Goal: Transaction & Acquisition: Purchase product/service

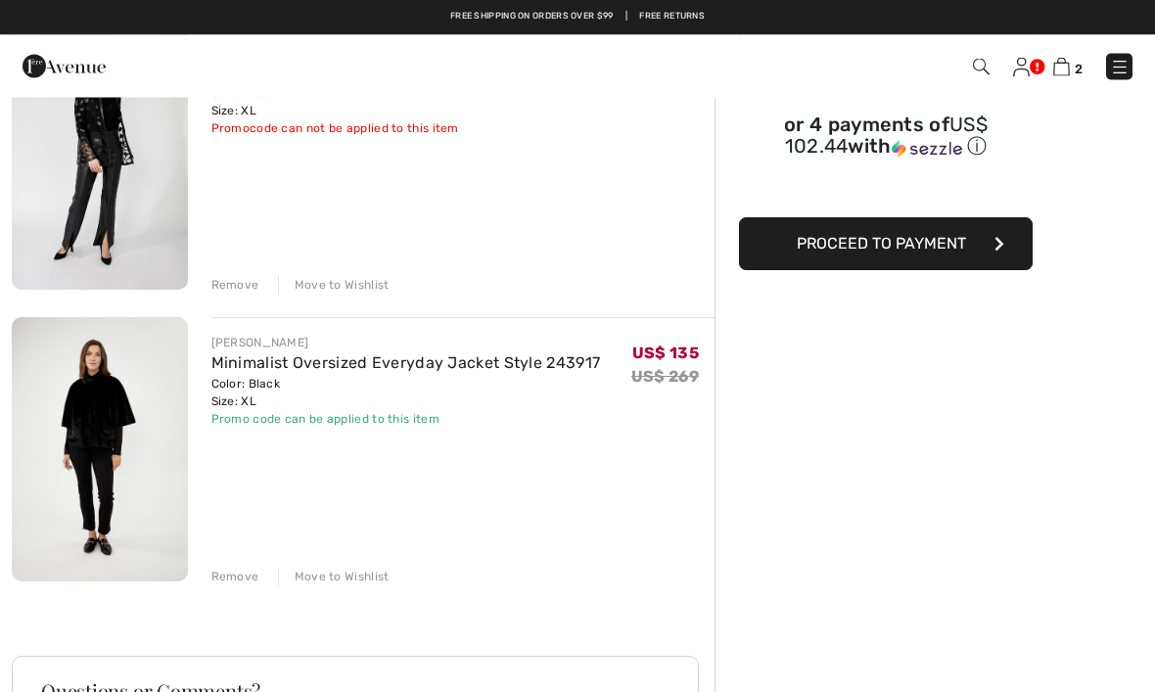
scroll to position [213, 0]
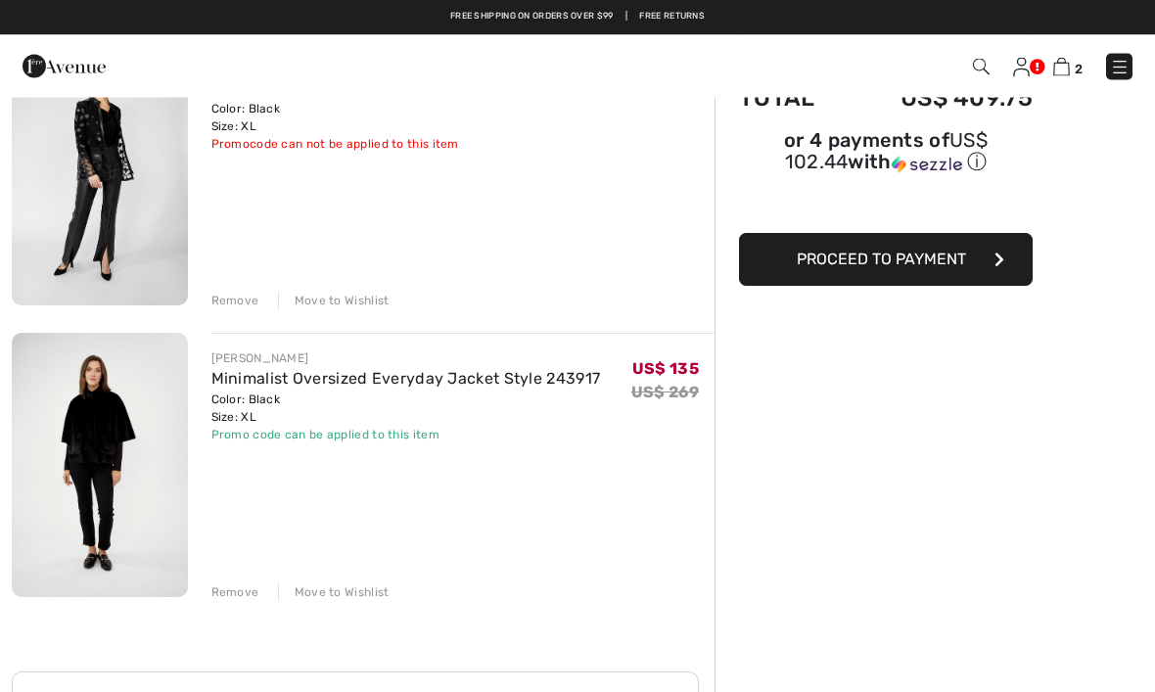
click at [245, 304] on div "Remove" at bounding box center [235, 302] width 48 height 18
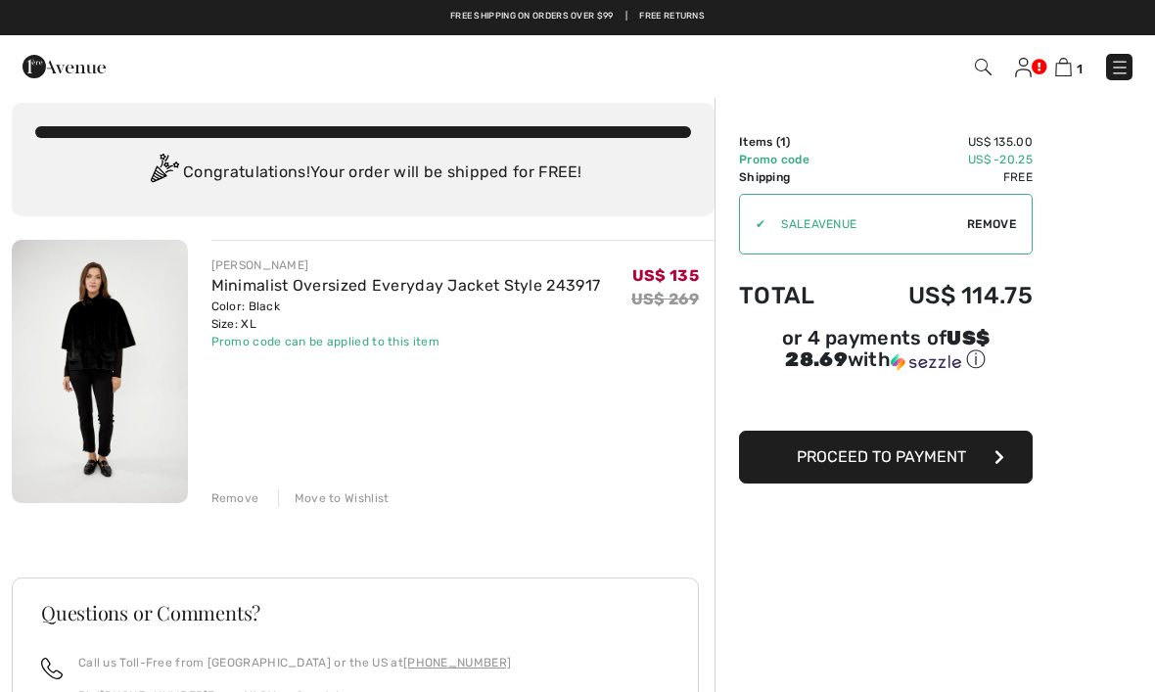
scroll to position [0, 0]
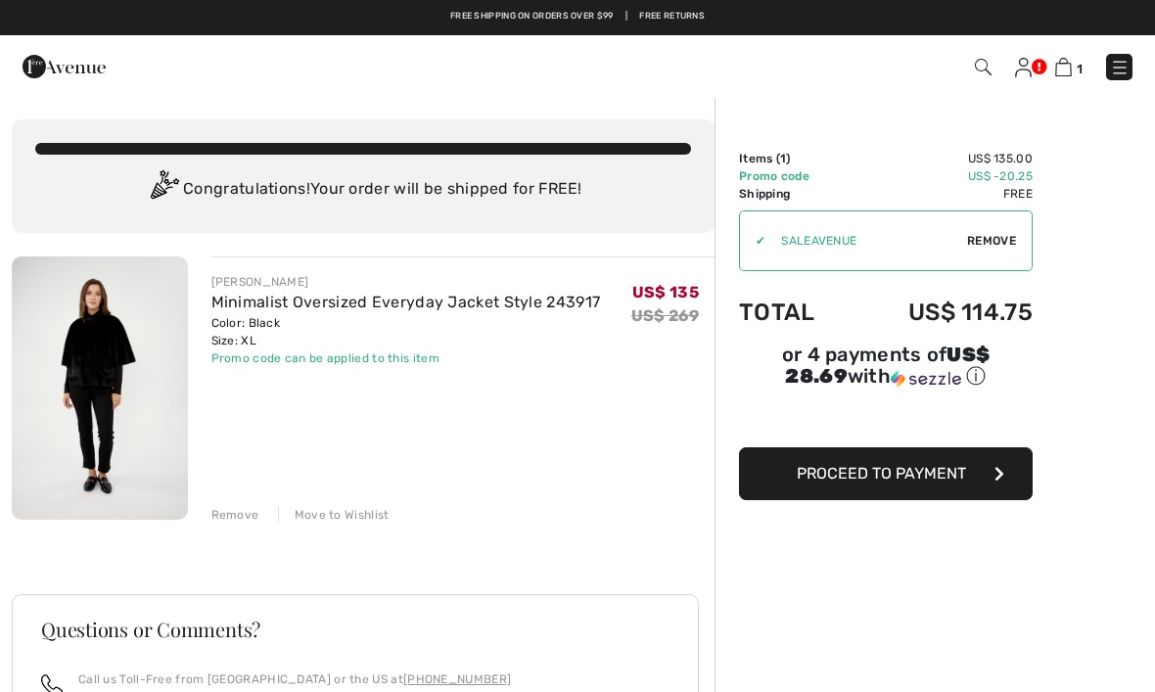
click at [119, 405] on img at bounding box center [100, 388] width 176 height 263
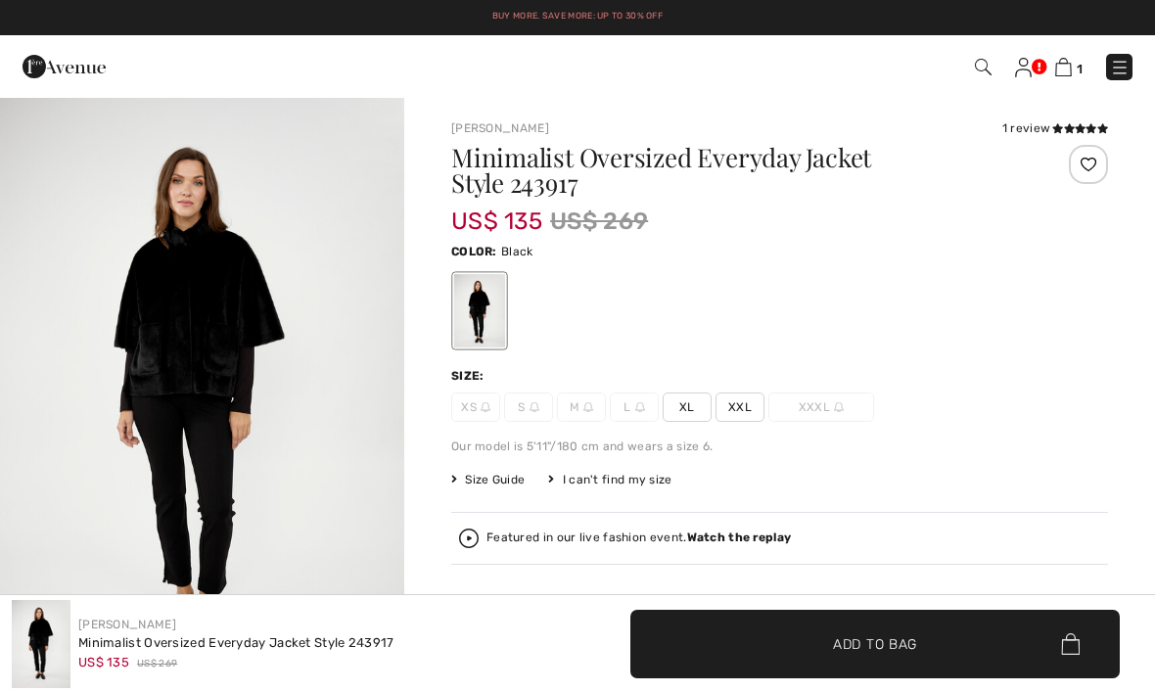
checkbox input "true"
click at [173, 388] on img "1 / 4" at bounding box center [202, 399] width 404 height 607
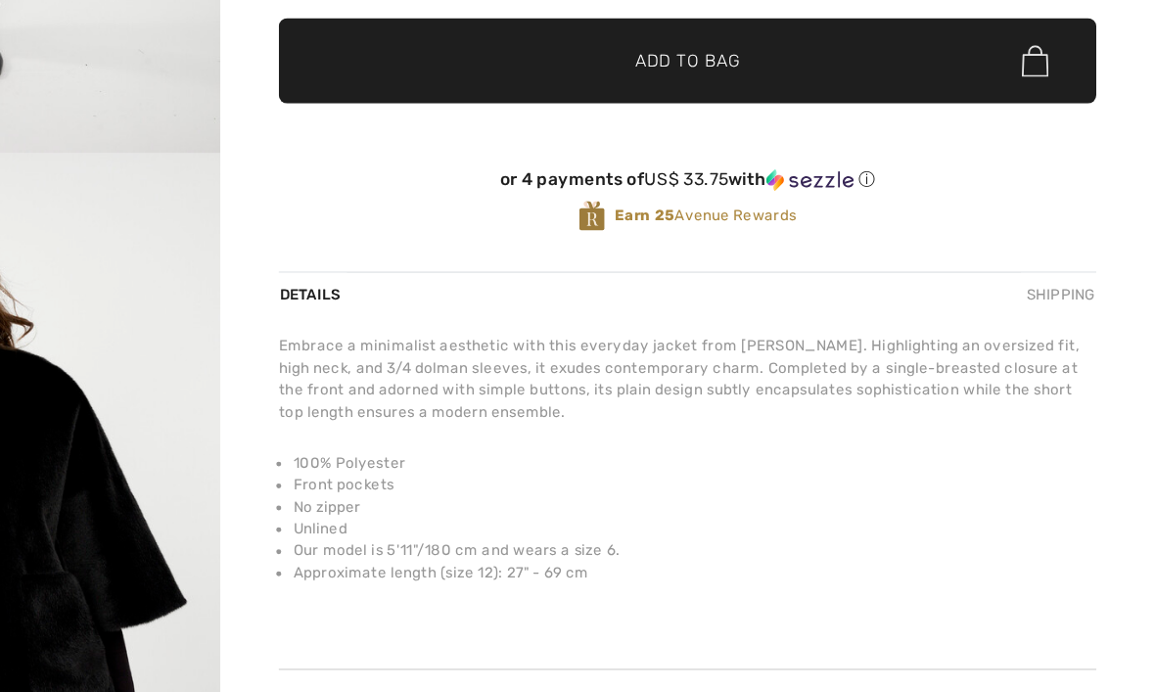
scroll to position [551, 0]
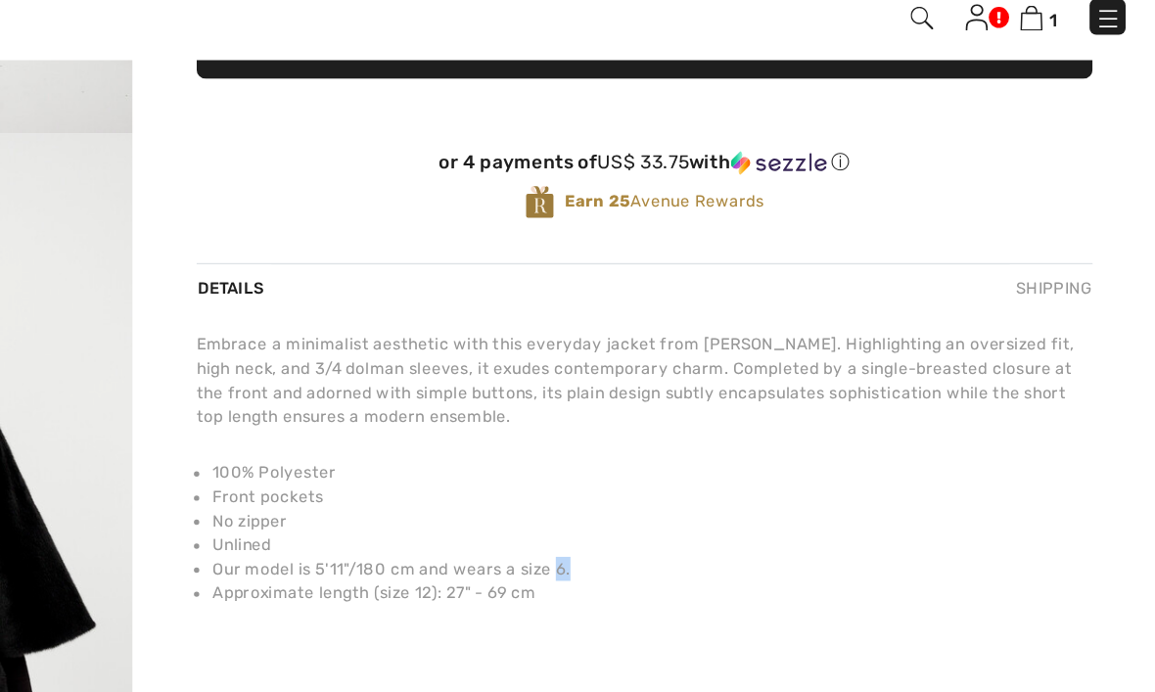
click at [711, 481] on div "Joseph Ribkoff 1 review 1 review Minimalist Oversized Everyday Jacket Style 243…" at bounding box center [779, 148] width 657 height 1161
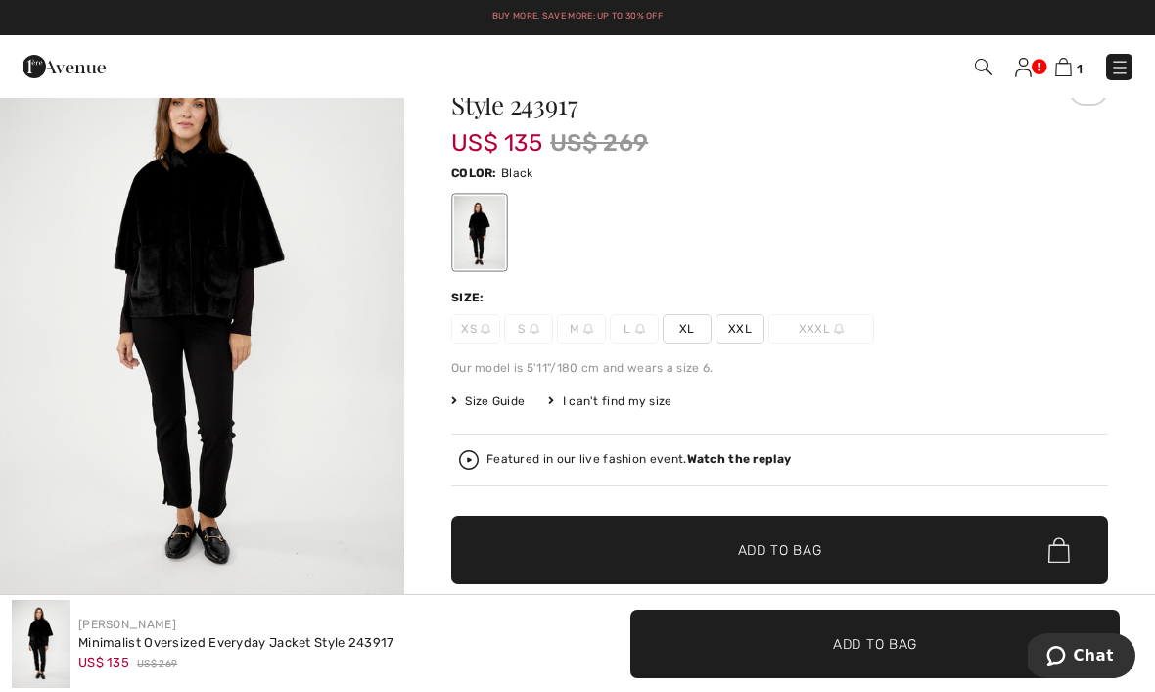
scroll to position [0, 0]
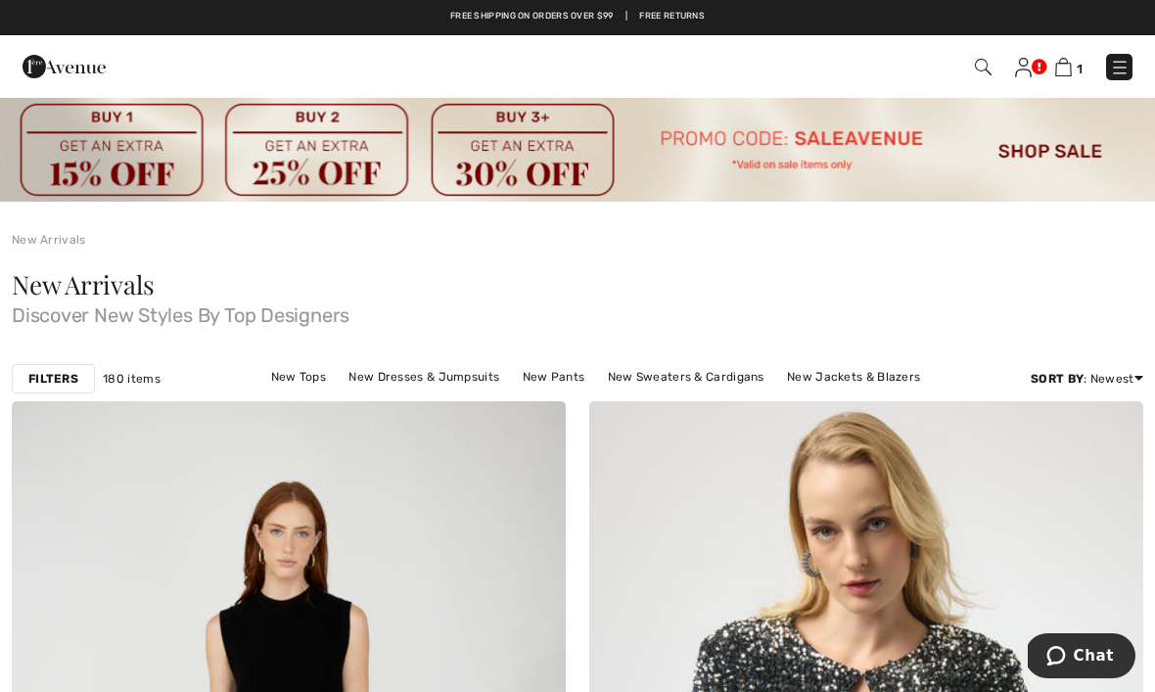
click at [982, 72] on img at bounding box center [983, 67] width 17 height 17
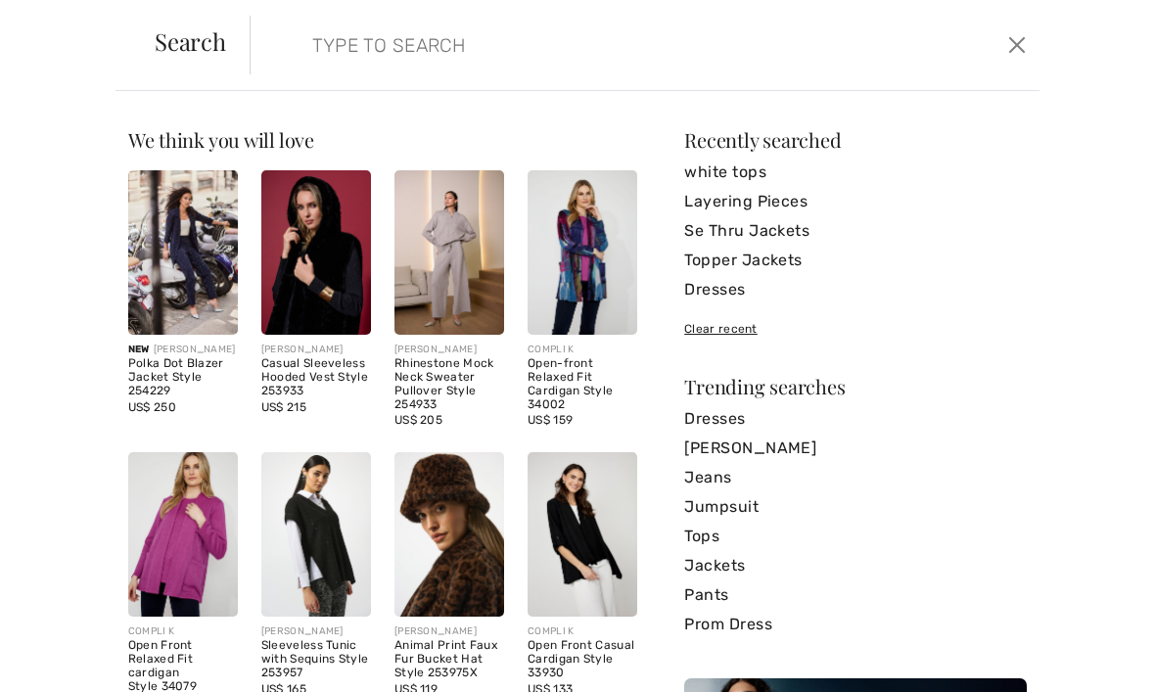
click at [424, 41] on input "search" at bounding box center [563, 45] width 530 height 59
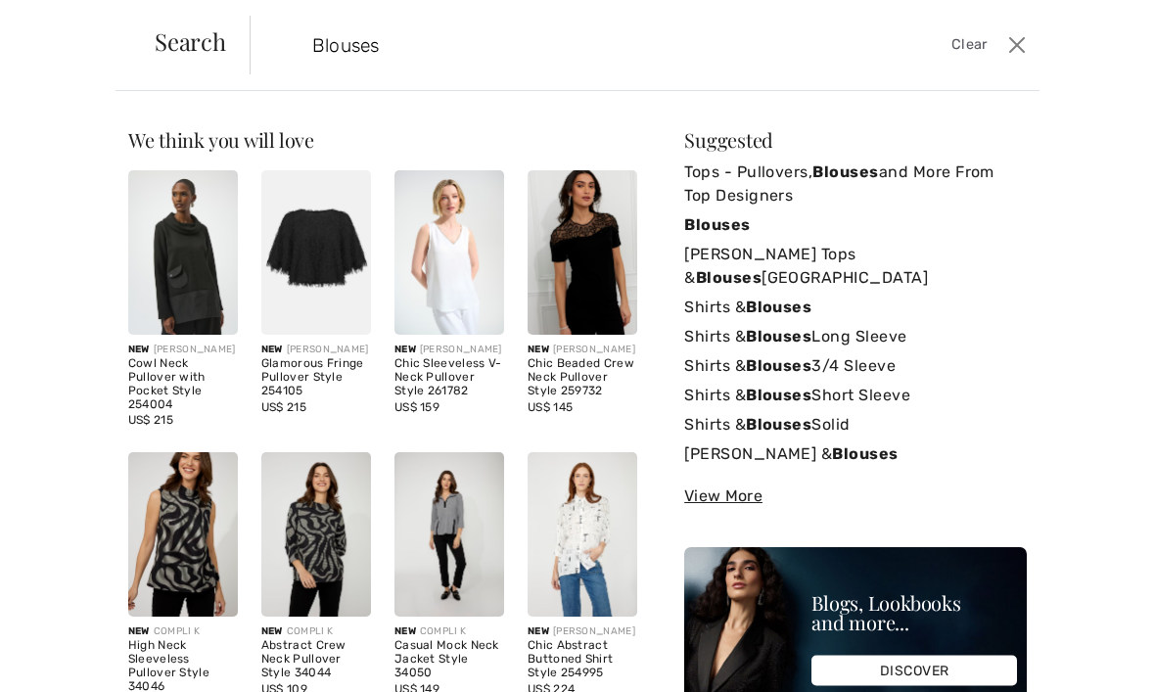
type input "Blouses"
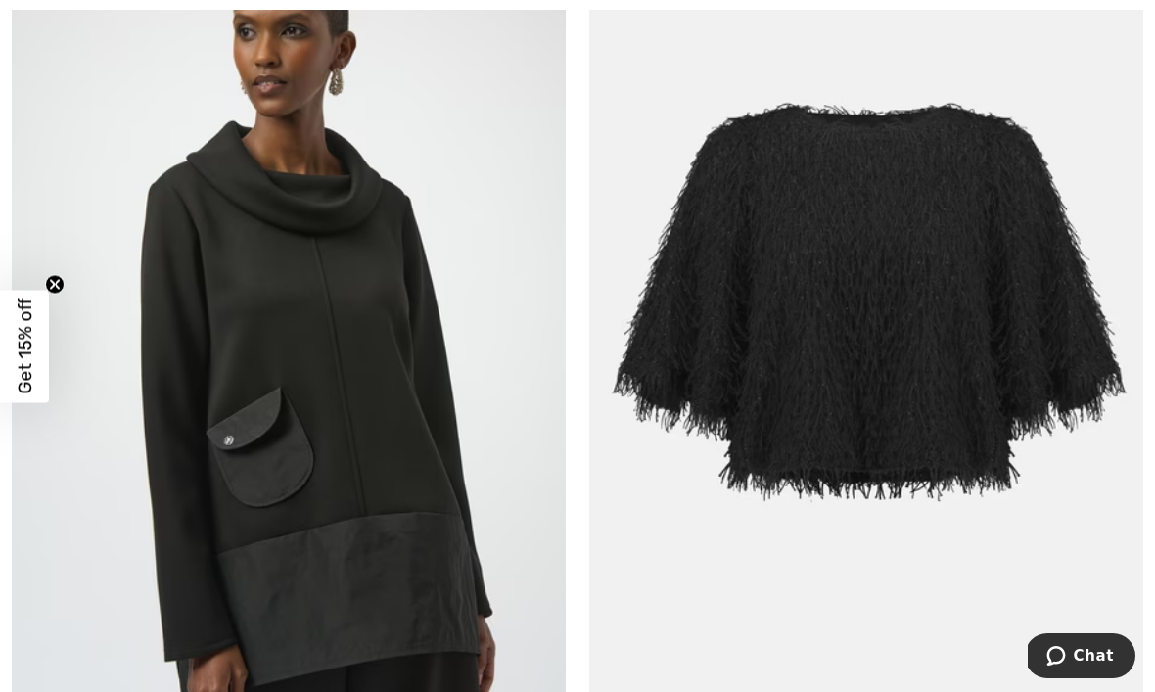
scroll to position [485, 0]
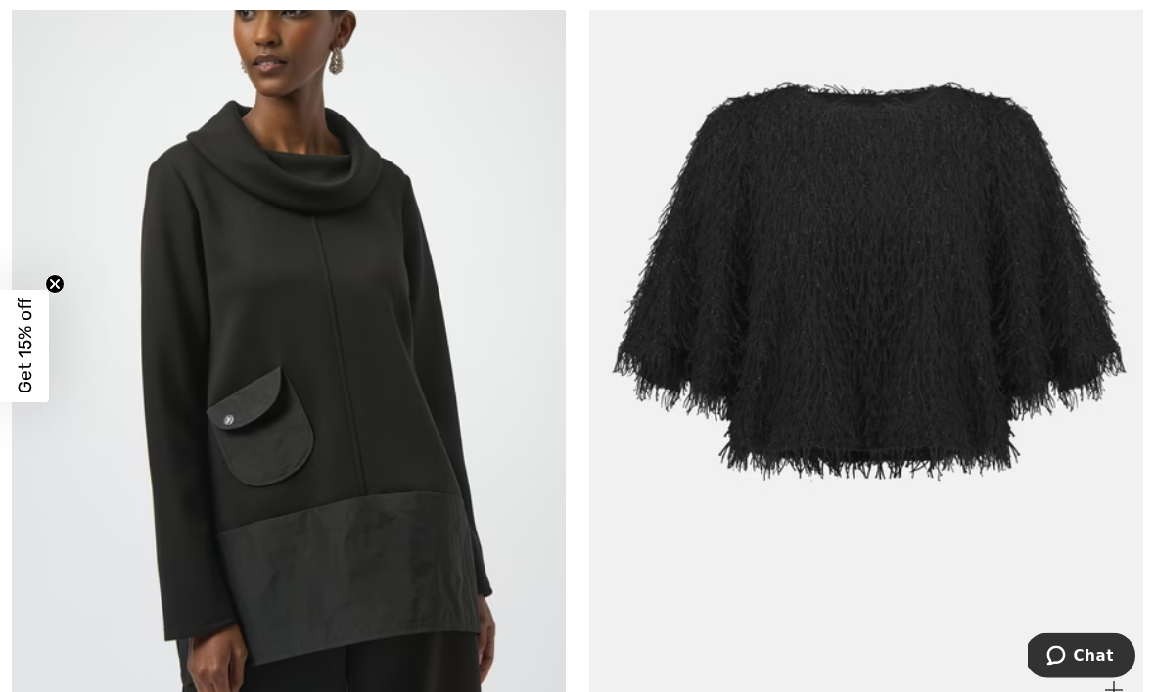
click at [978, 392] on img at bounding box center [866, 304] width 554 height 831
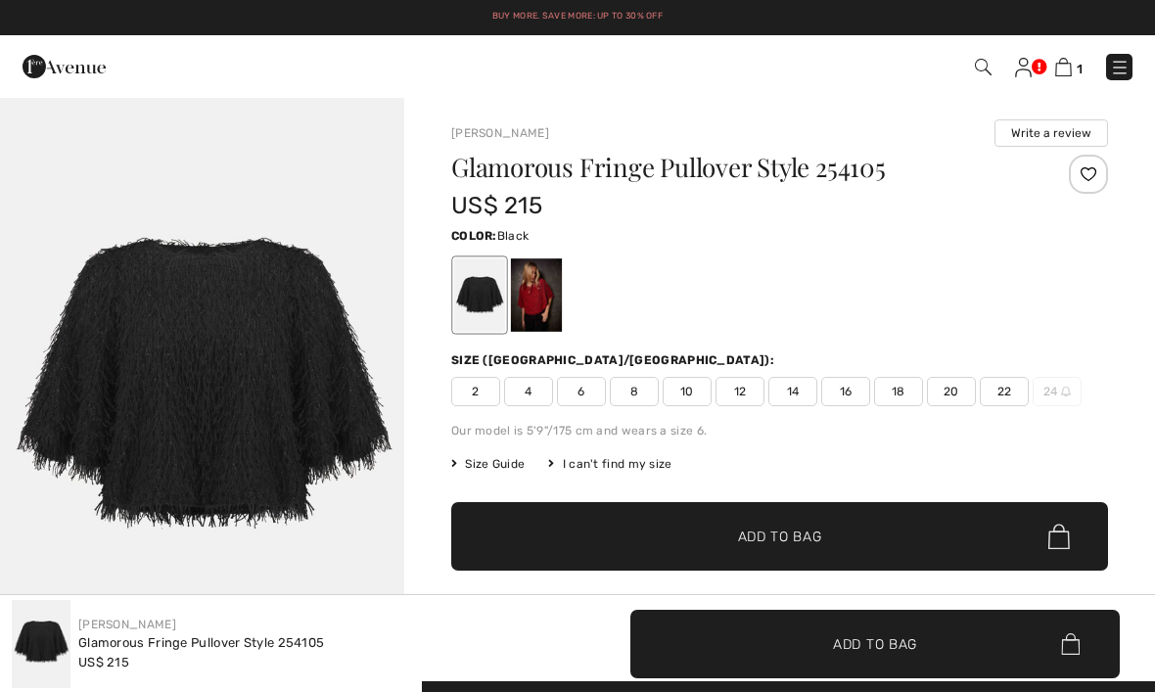
checkbox input "true"
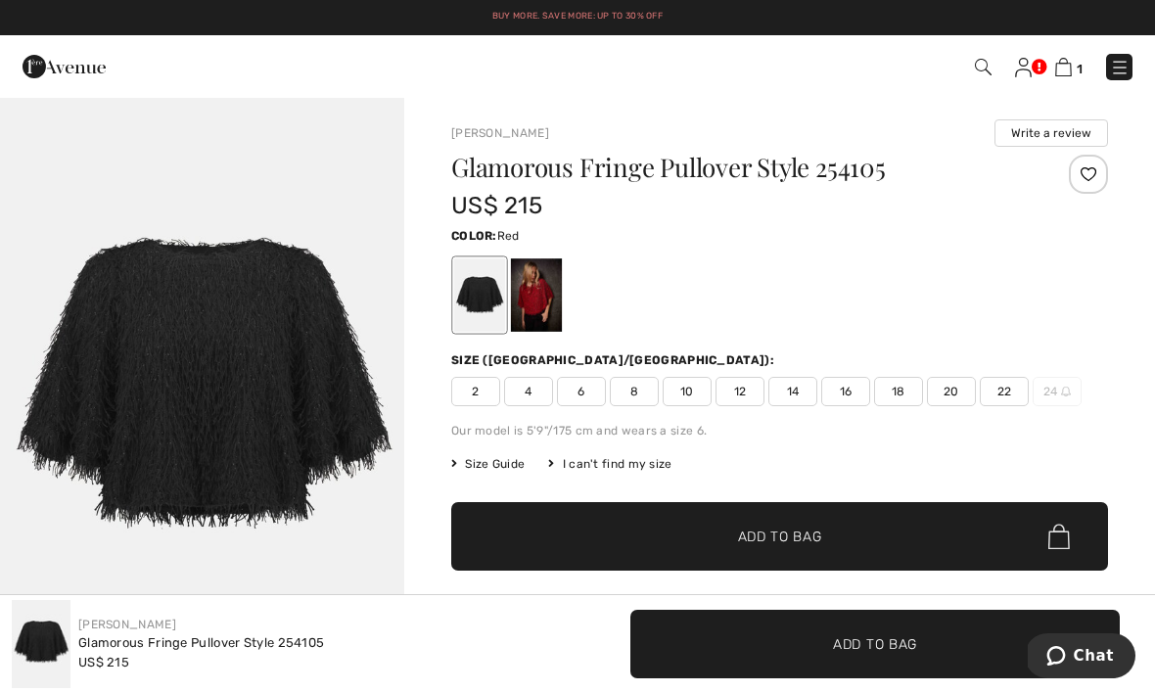
click at [543, 300] on div at bounding box center [536, 294] width 51 height 73
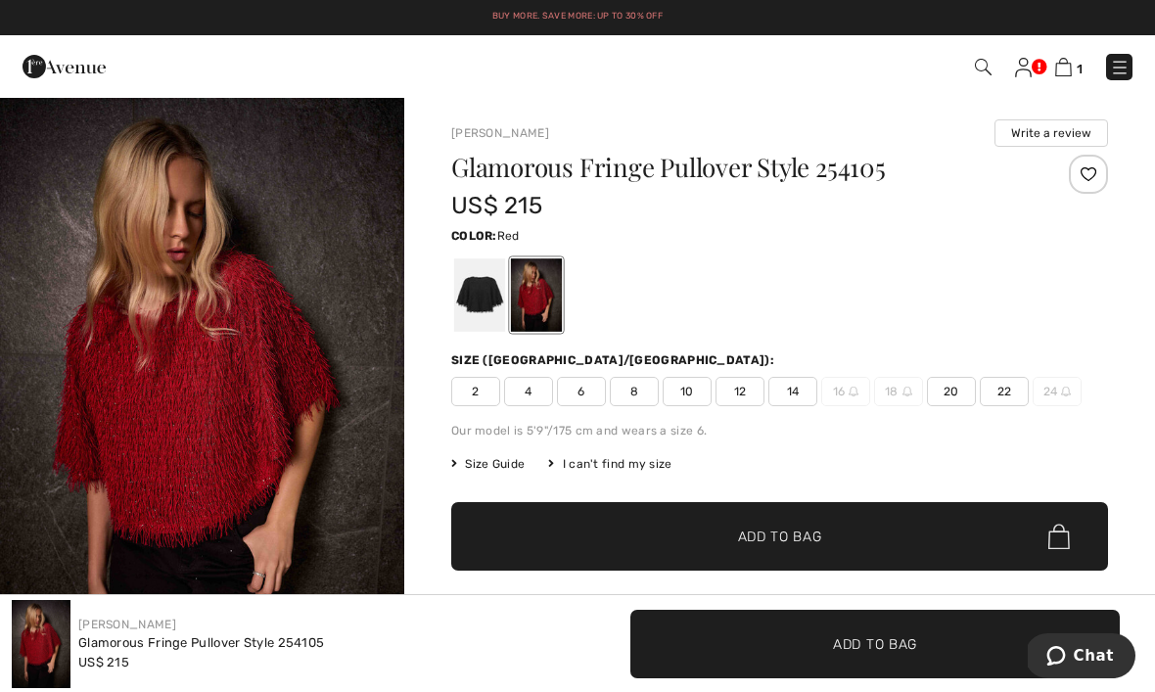
click at [470, 294] on div at bounding box center [479, 294] width 51 height 73
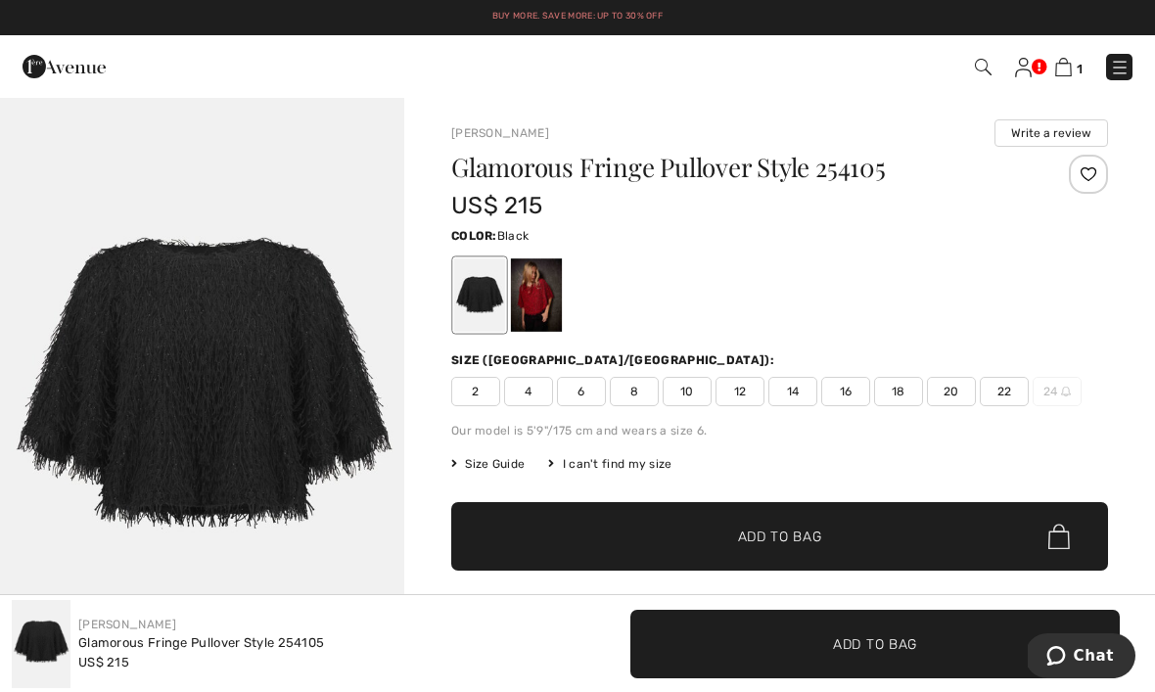
click at [985, 63] on img at bounding box center [983, 67] width 17 height 17
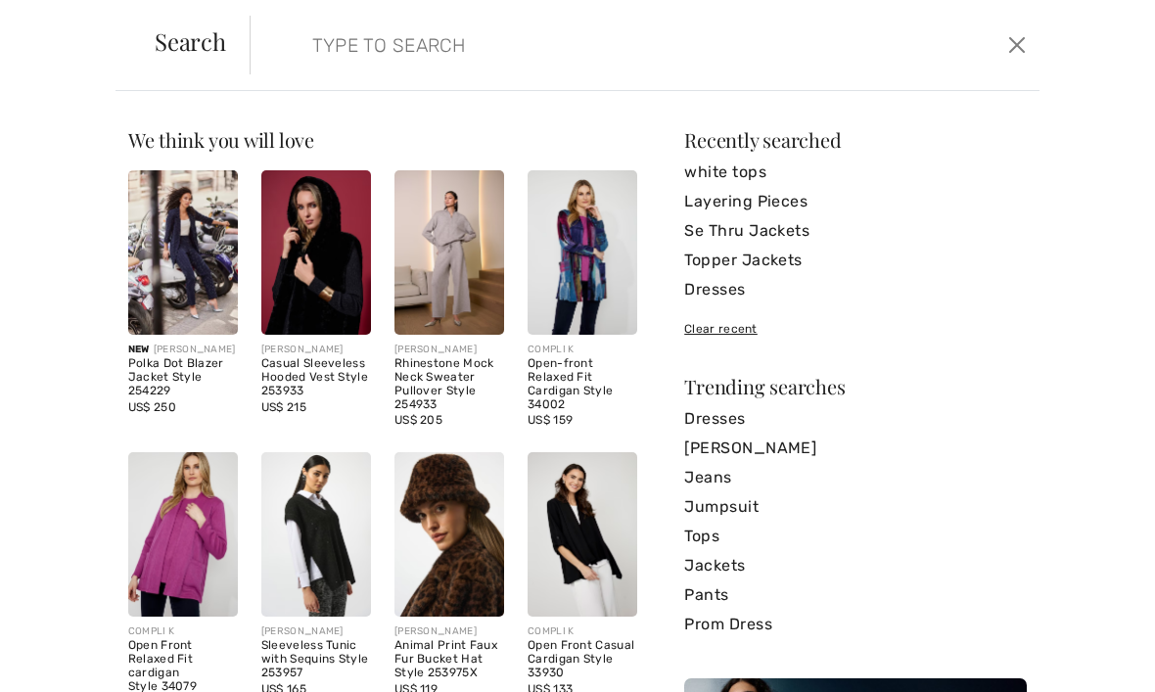
click at [452, 55] on input "search" at bounding box center [563, 45] width 530 height 59
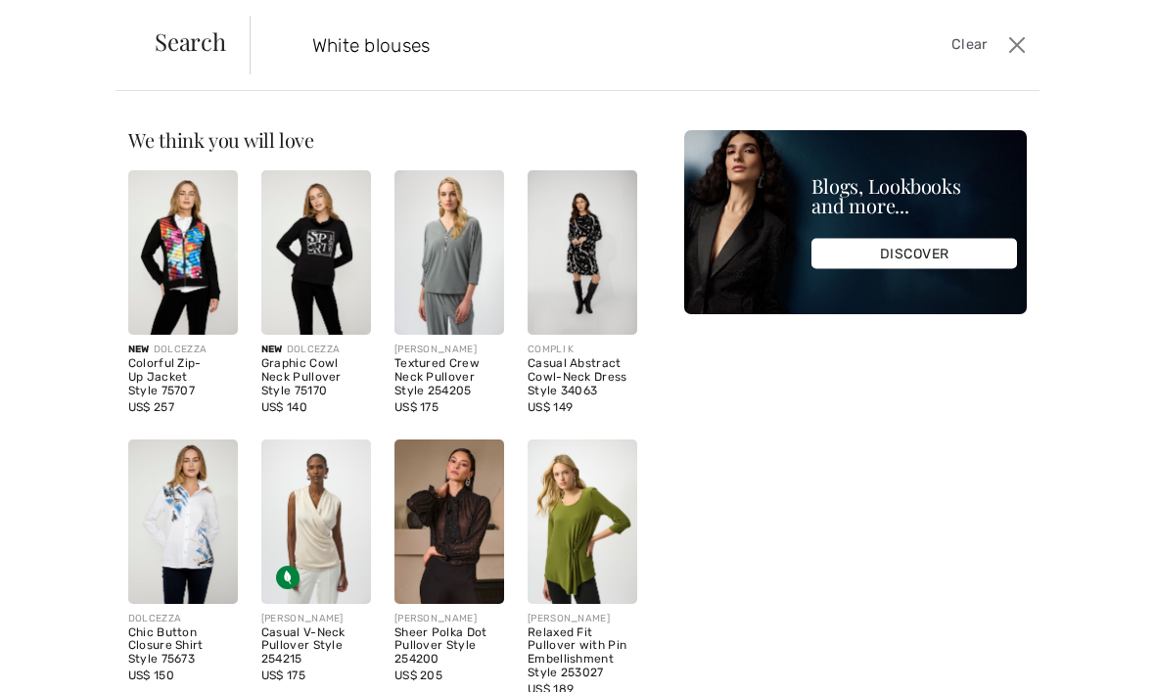
type input "White blouses"
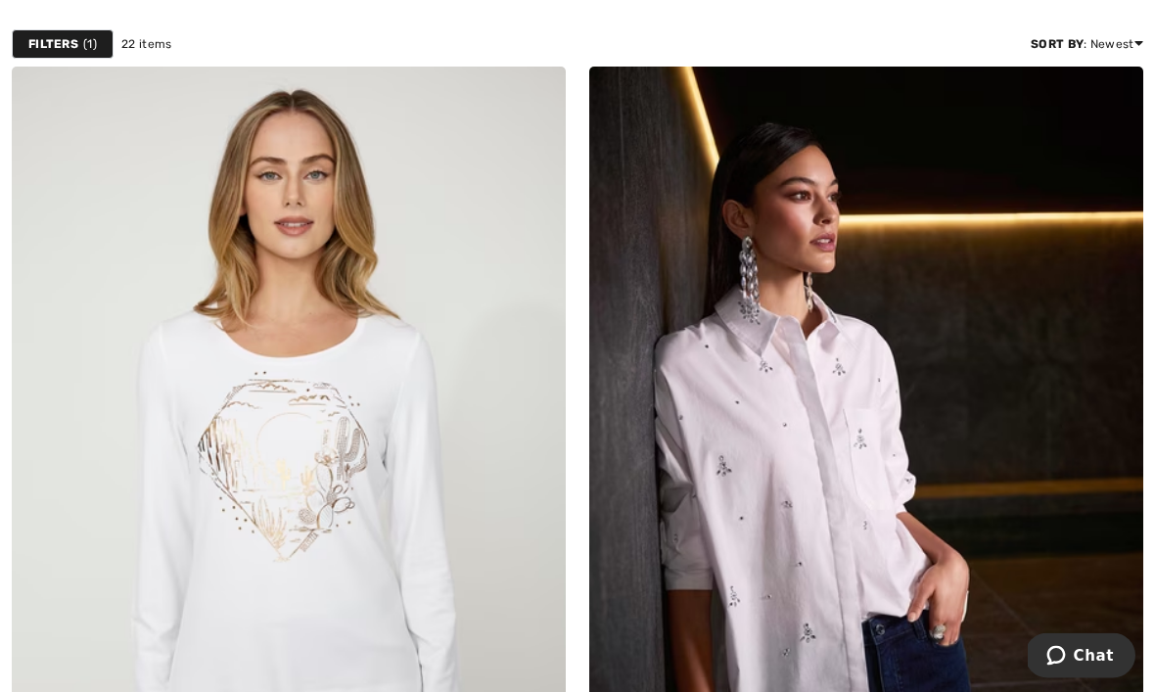
scroll to position [315, 0]
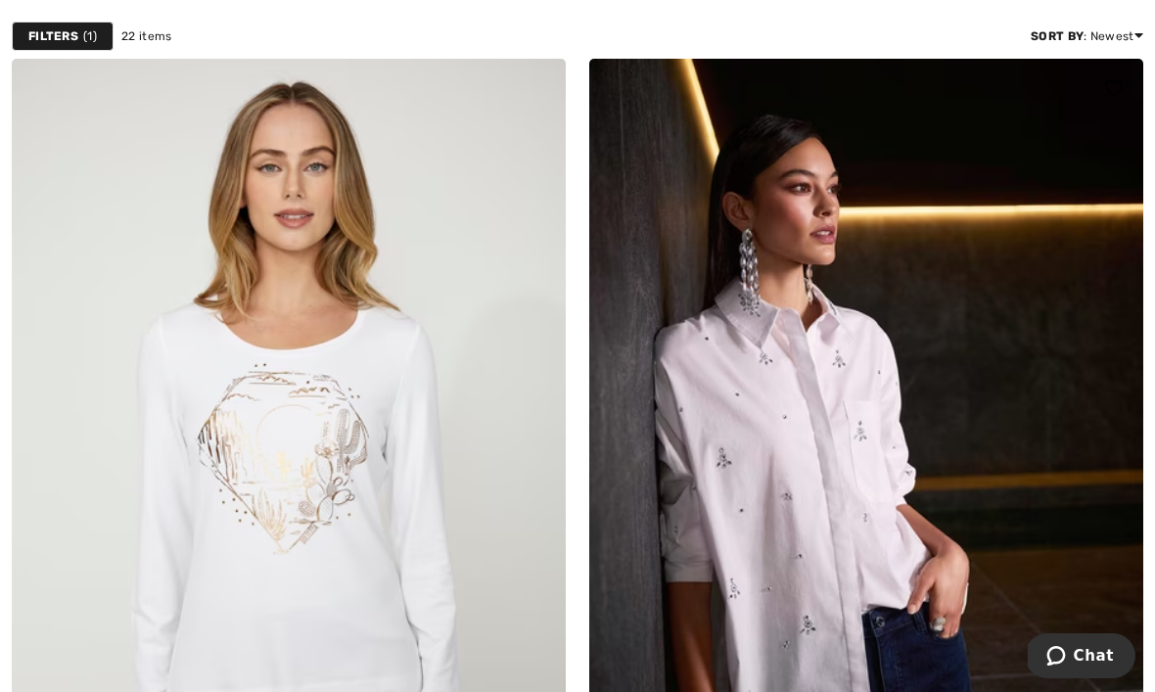
click at [868, 530] on img at bounding box center [866, 474] width 554 height 831
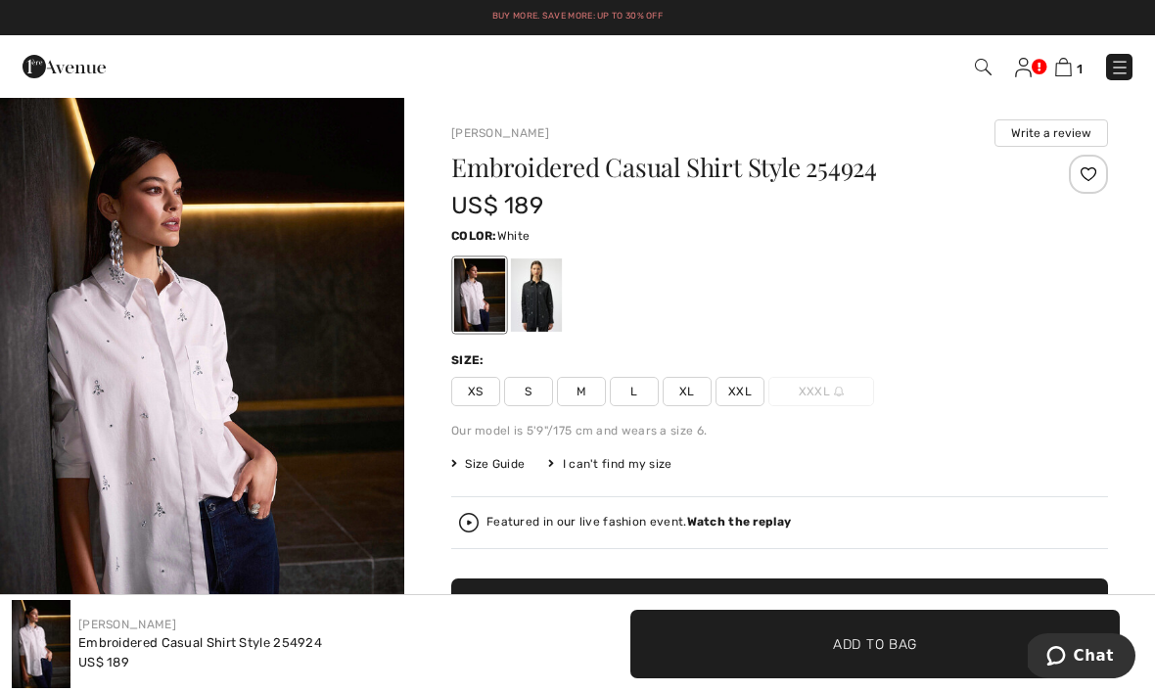
click at [211, 445] on img "1 / 6" at bounding box center [202, 399] width 404 height 607
click at [553, 300] on div at bounding box center [536, 294] width 51 height 73
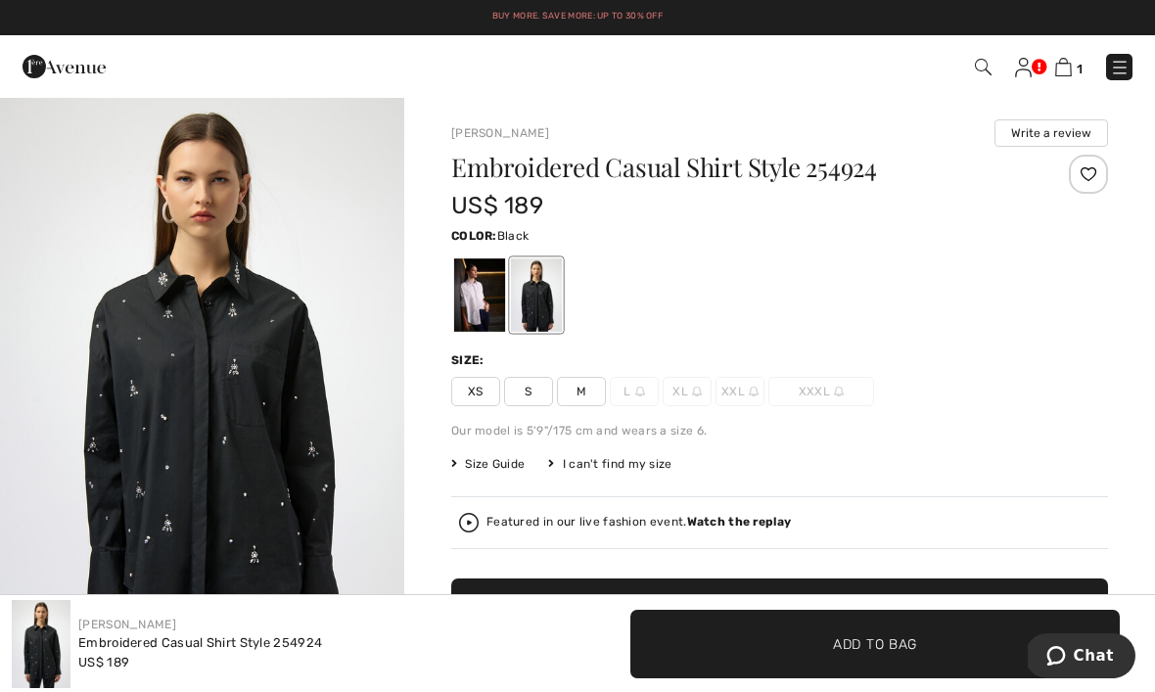
click at [270, 441] on img "1 / 5" at bounding box center [202, 399] width 404 height 606
click at [478, 309] on div at bounding box center [479, 294] width 51 height 73
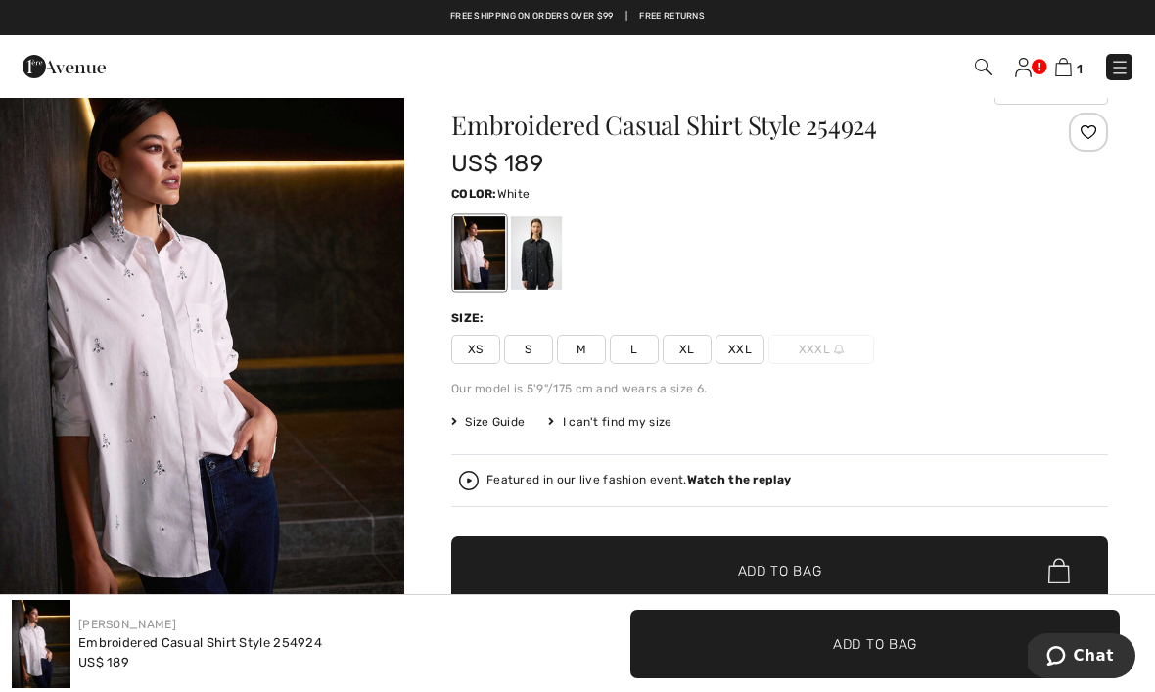
scroll to position [50, 0]
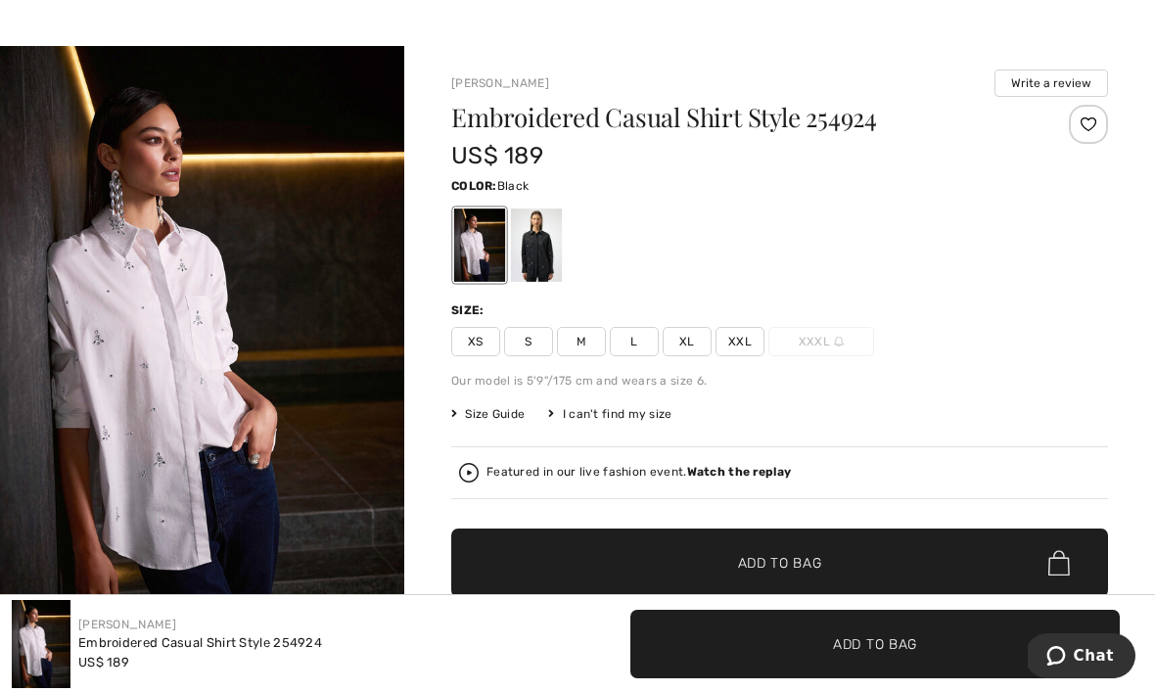
click at [556, 254] on div at bounding box center [536, 245] width 51 height 73
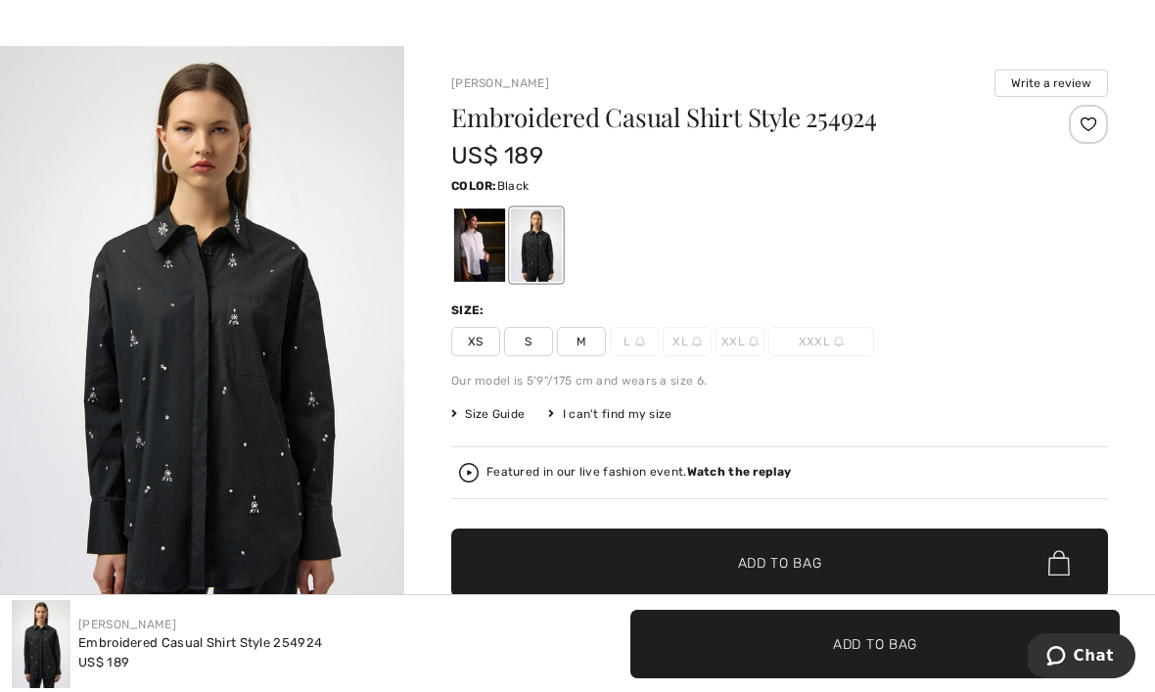
click at [466, 258] on div at bounding box center [479, 245] width 51 height 73
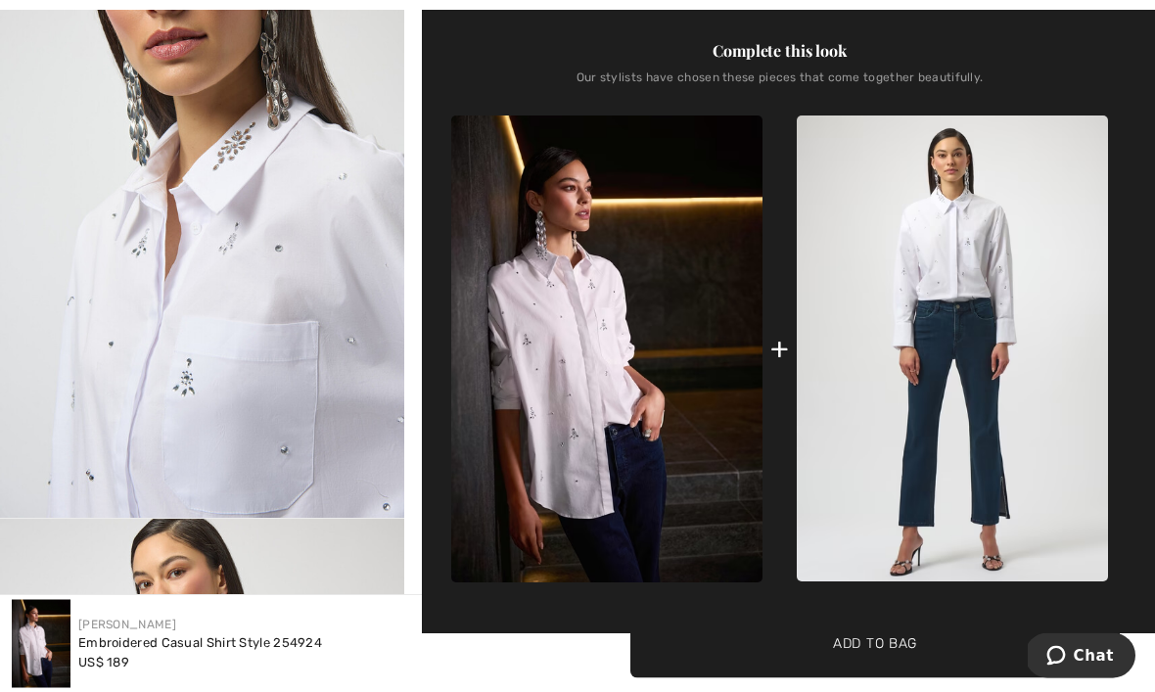
scroll to position [826, 0]
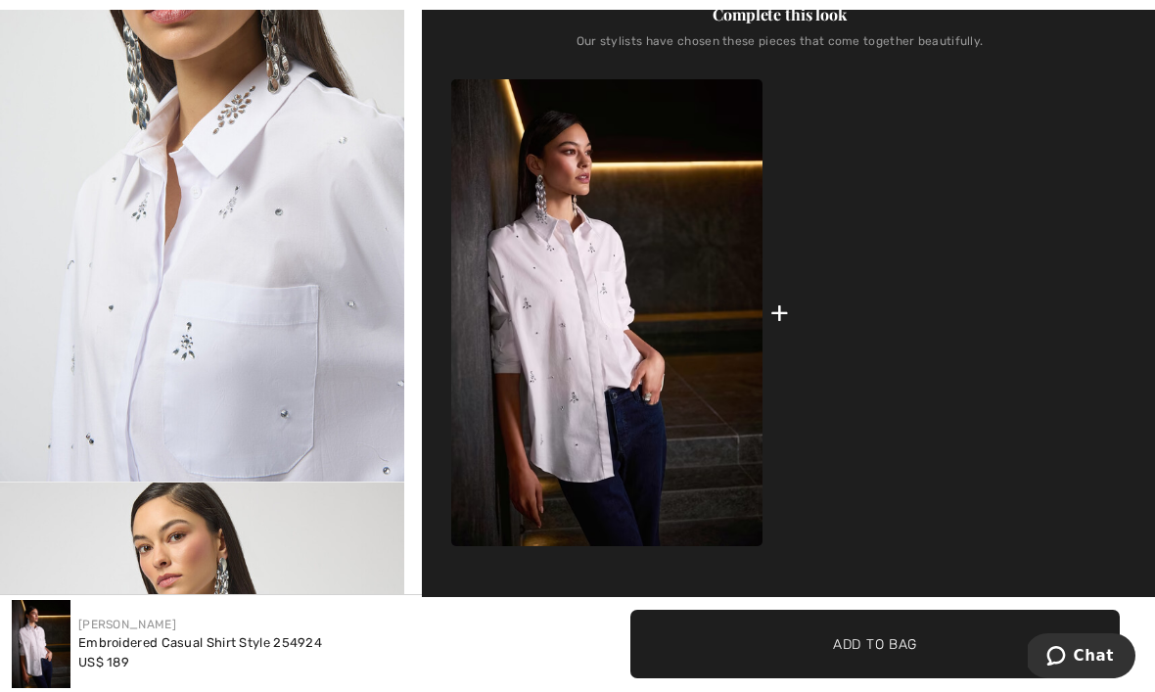
click at [973, 252] on img at bounding box center [952, 312] width 311 height 466
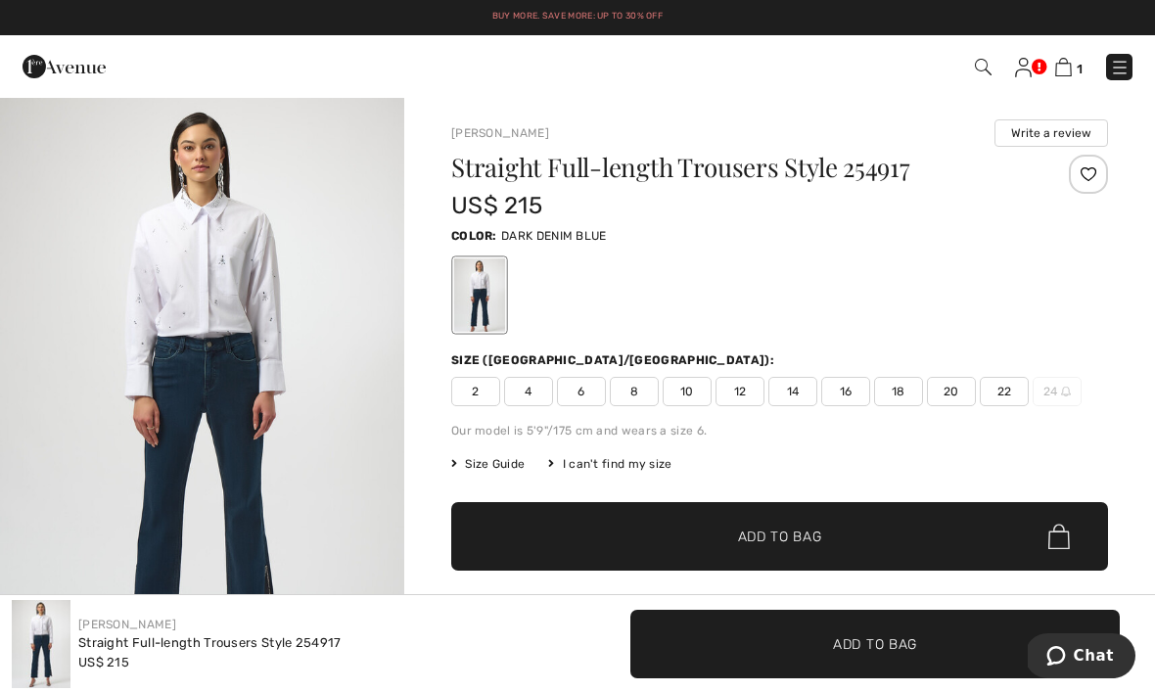
click at [247, 280] on img "1 / 5" at bounding box center [202, 399] width 404 height 606
click at [843, 395] on span "16" at bounding box center [845, 391] width 49 height 29
click at [855, 534] on span "✔ Added to Bag Add to Bag" at bounding box center [779, 536] width 657 height 69
click at [1115, 77] on img at bounding box center [1120, 68] width 20 height 20
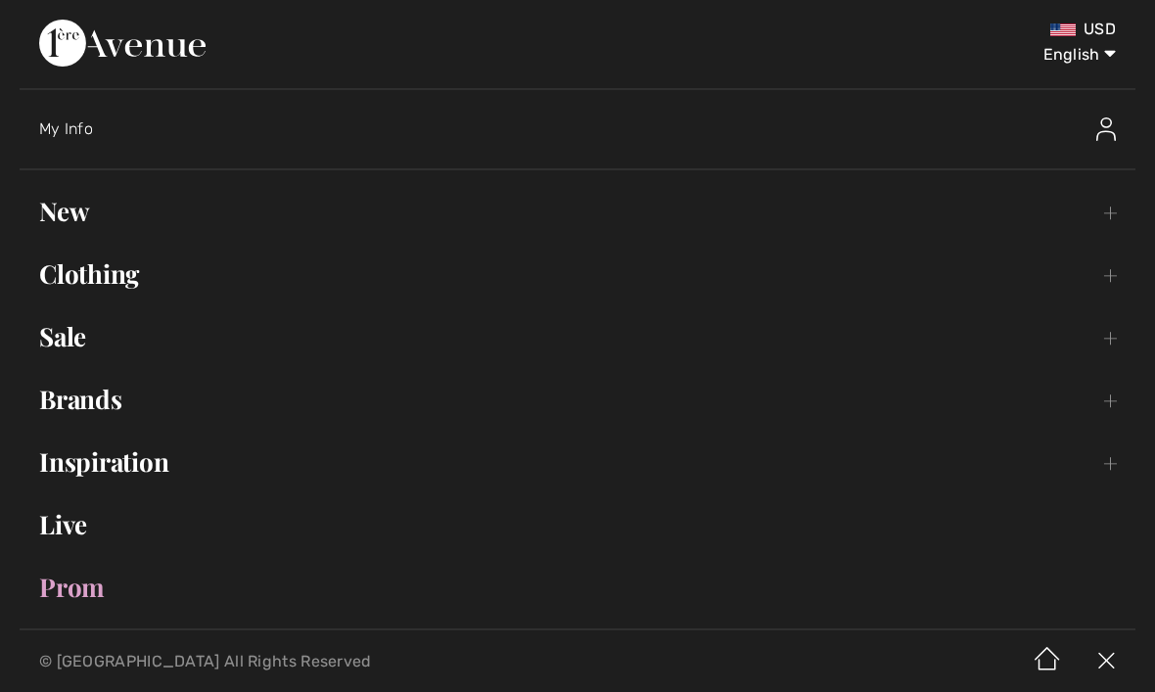
click at [124, 402] on link "Brands Open submenu" at bounding box center [578, 399] width 1116 height 43
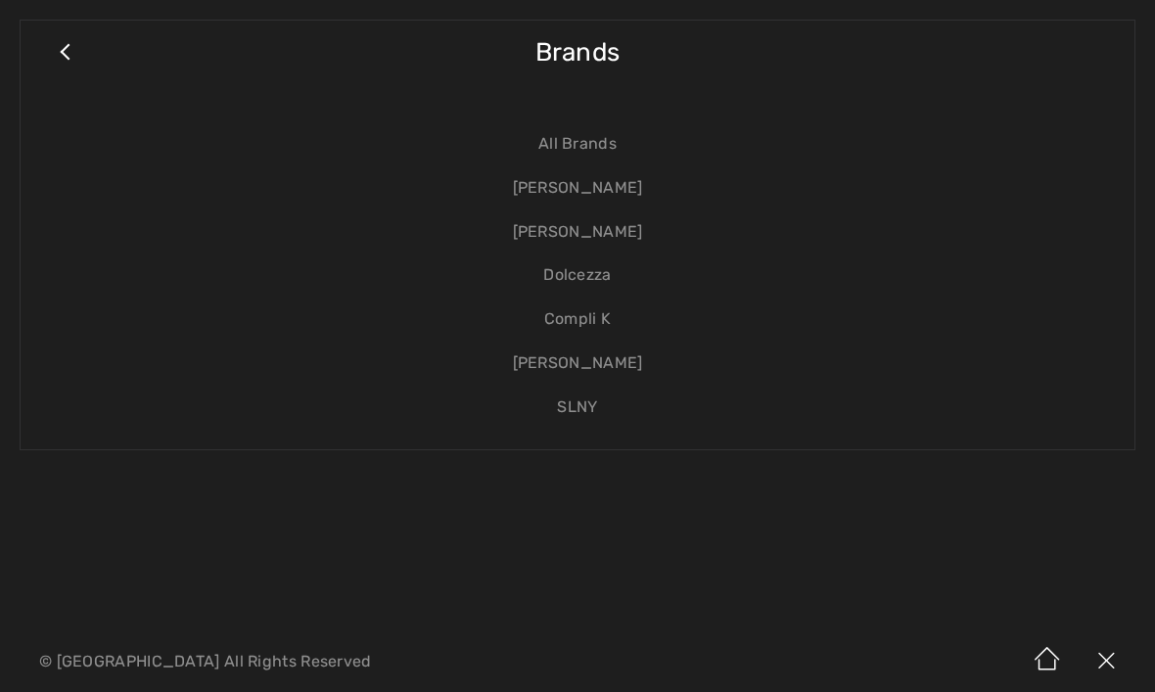
click at [613, 342] on link "[PERSON_NAME]" at bounding box center [577, 364] width 1075 height 44
click at [613, 357] on link "[PERSON_NAME]" at bounding box center [577, 364] width 1075 height 44
